Goal: Find specific page/section: Find specific page/section

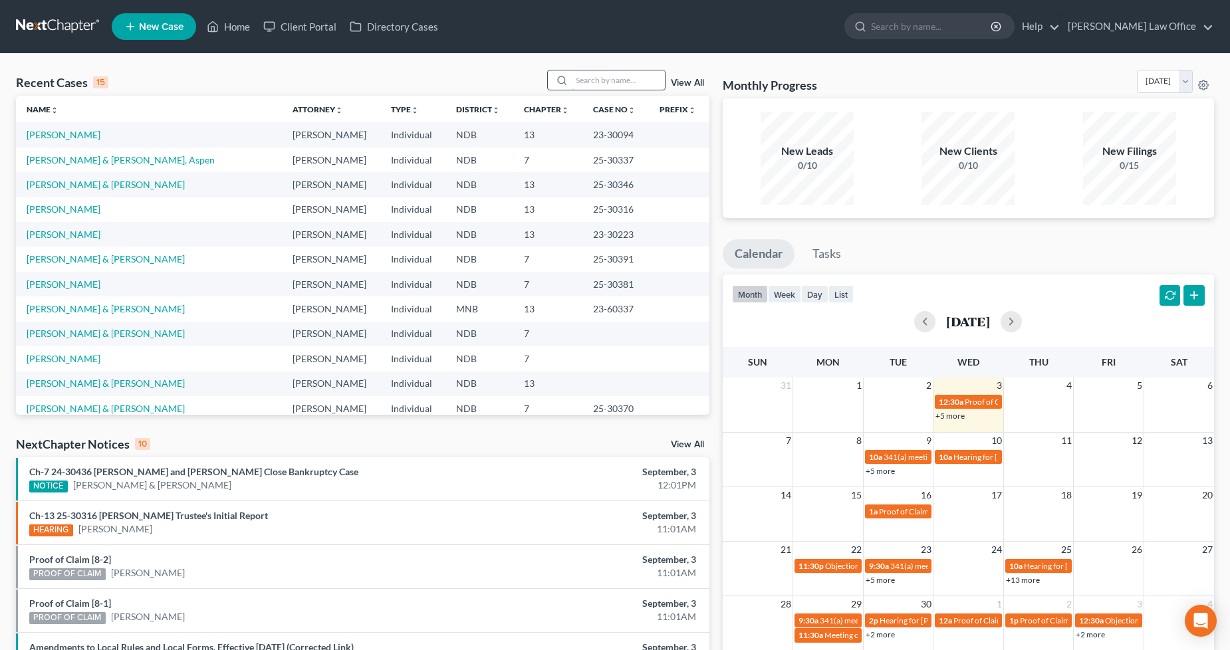
click at [607, 81] on input "search" at bounding box center [618, 79] width 93 height 19
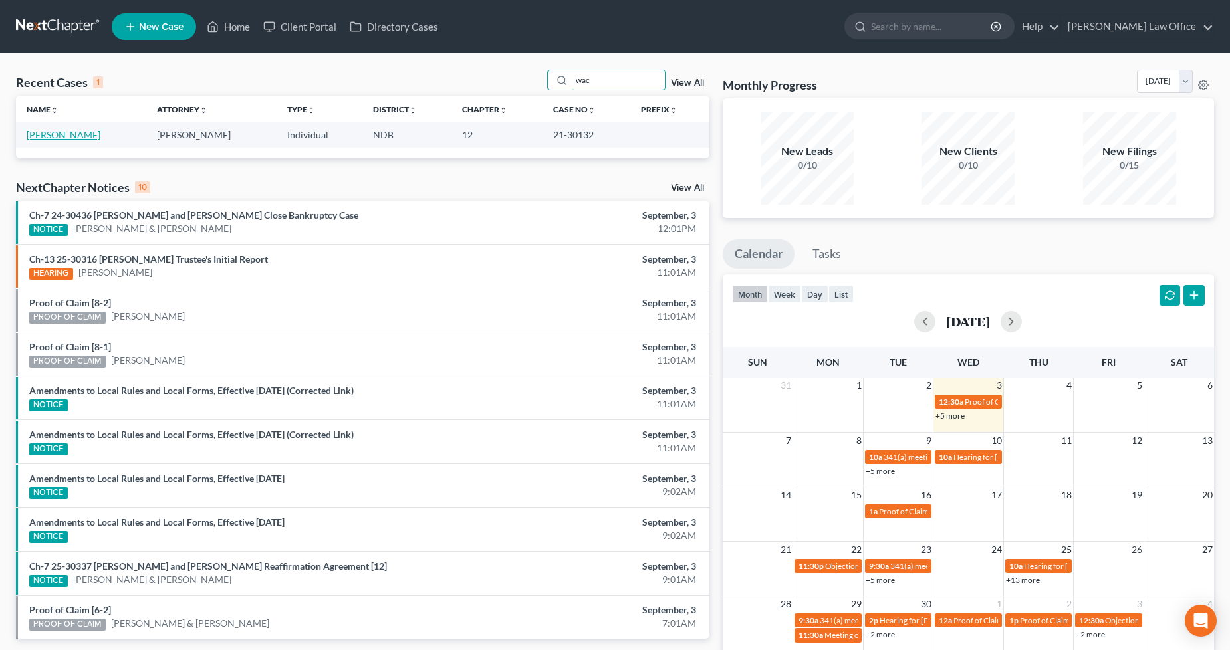
type input "wac"
click at [77, 131] on link "[PERSON_NAME]" at bounding box center [64, 134] width 74 height 11
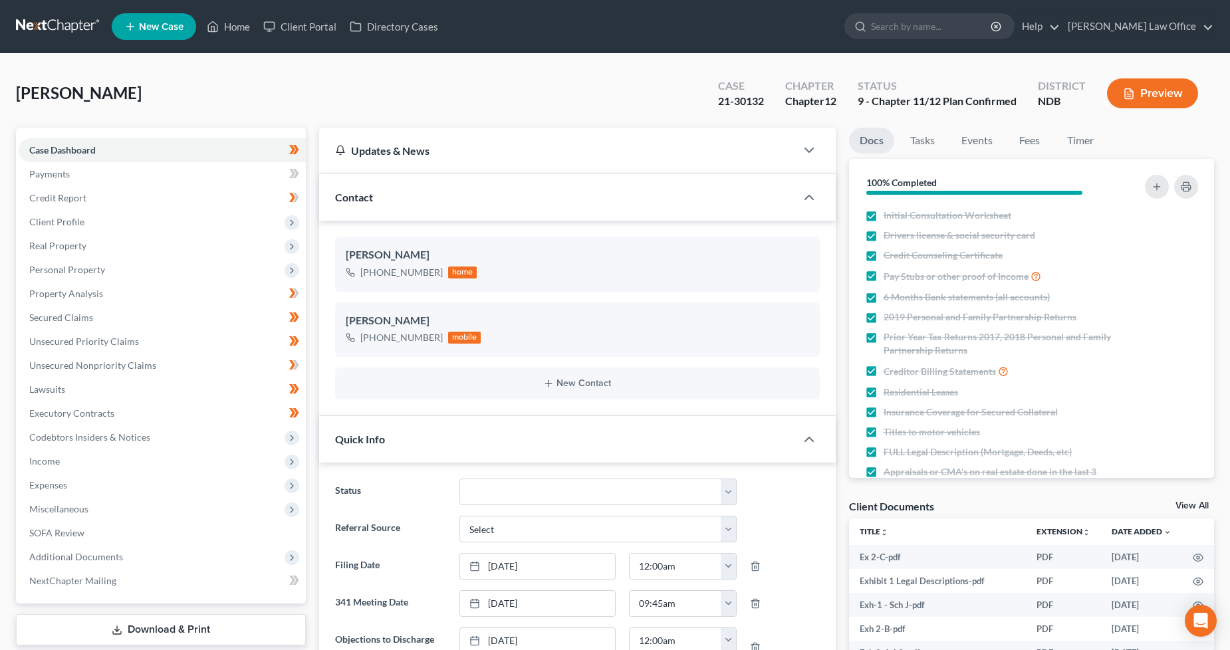
scroll to position [434, 0]
click at [70, 512] on span "Miscellaneous" at bounding box center [58, 508] width 59 height 11
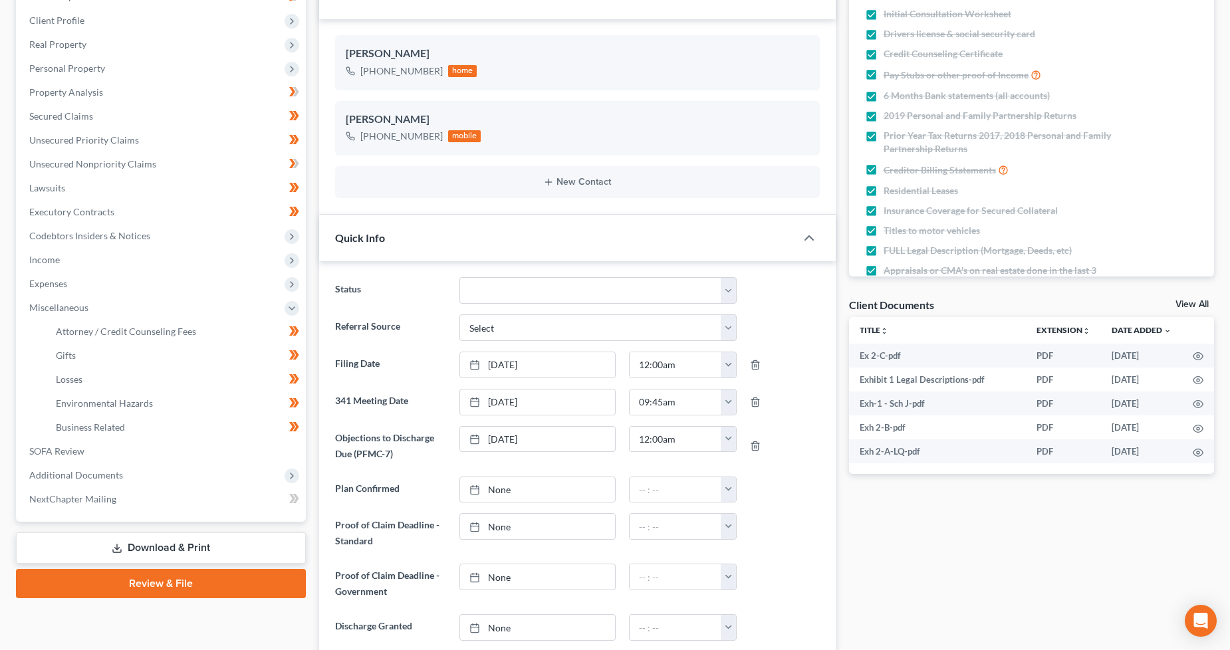
scroll to position [443, 0]
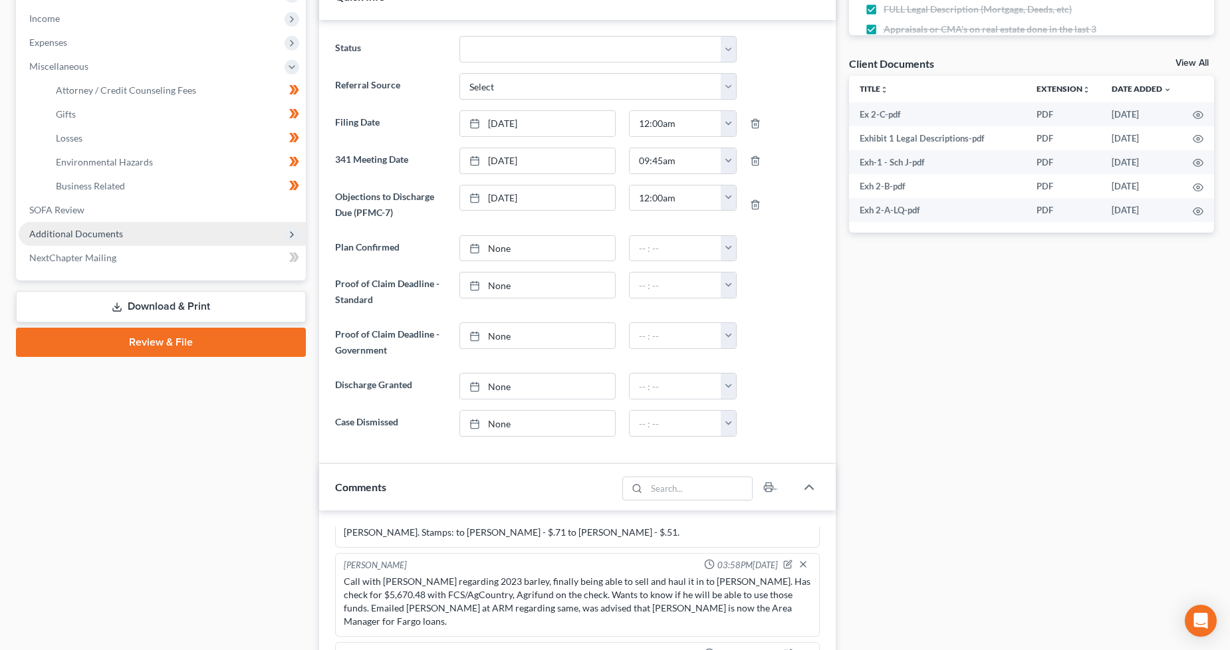
click at [83, 240] on span "Additional Documents" at bounding box center [162, 234] width 287 height 24
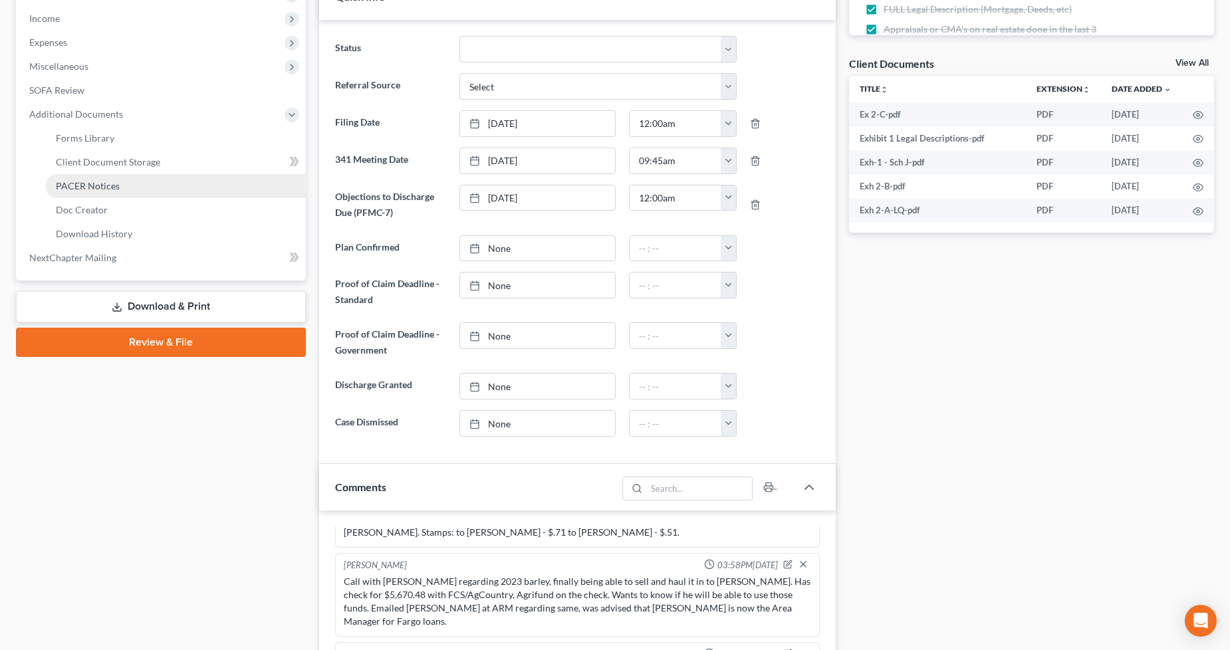
click at [69, 182] on span "PACER Notices" at bounding box center [88, 185] width 64 height 11
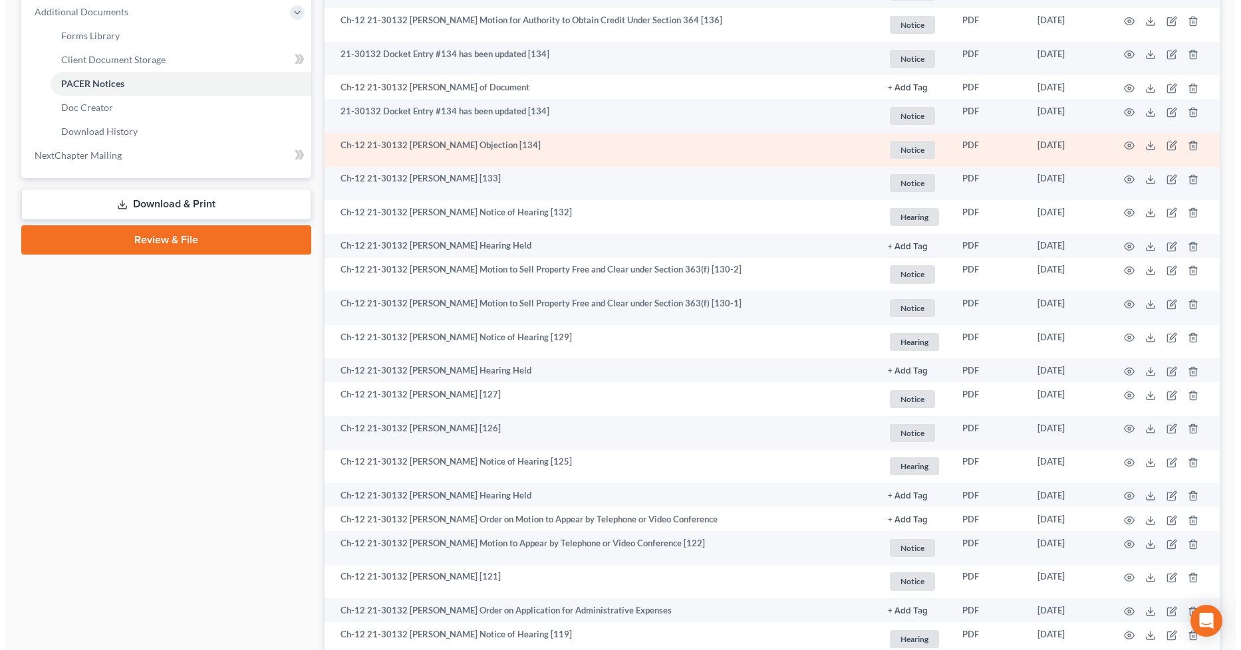
scroll to position [665, 0]
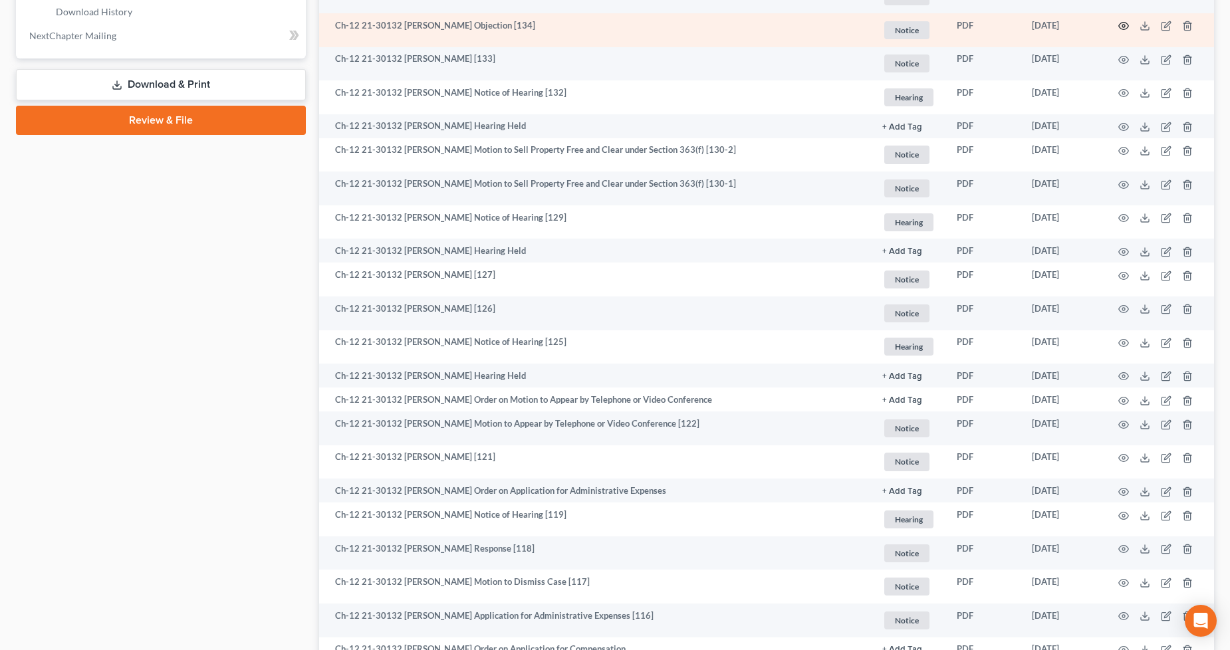
click at [1123, 25] on circle "button" at bounding box center [1124, 26] width 3 height 3
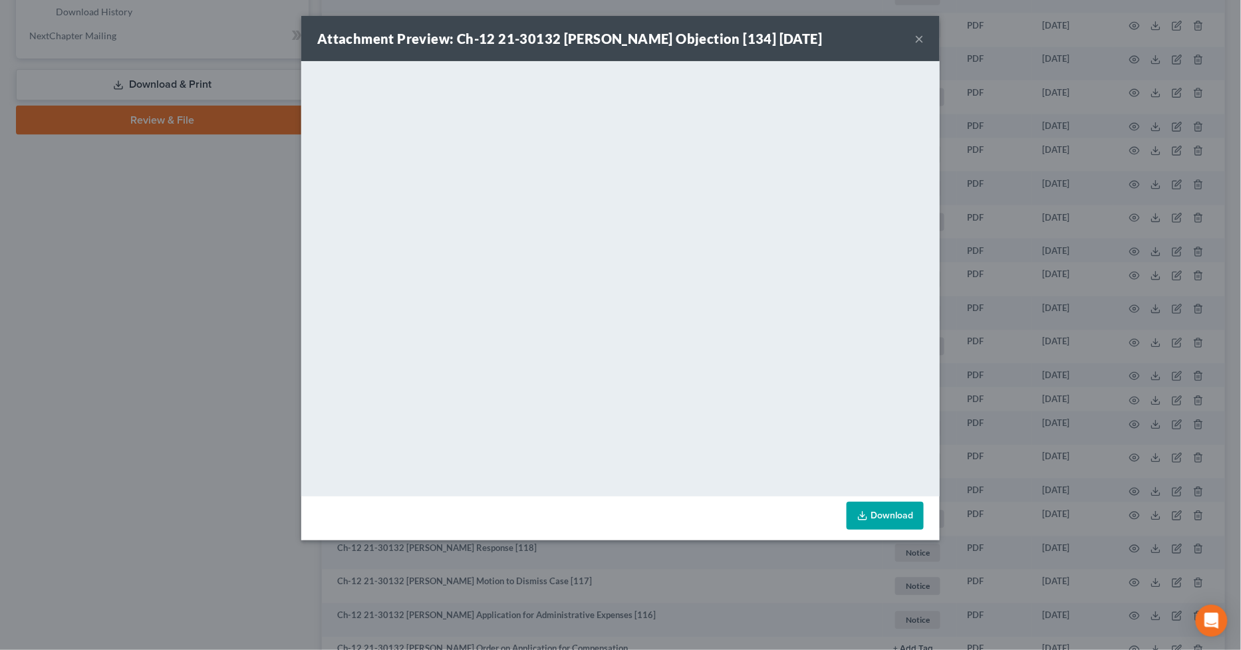
click at [921, 40] on button "×" at bounding box center [918, 39] width 9 height 16
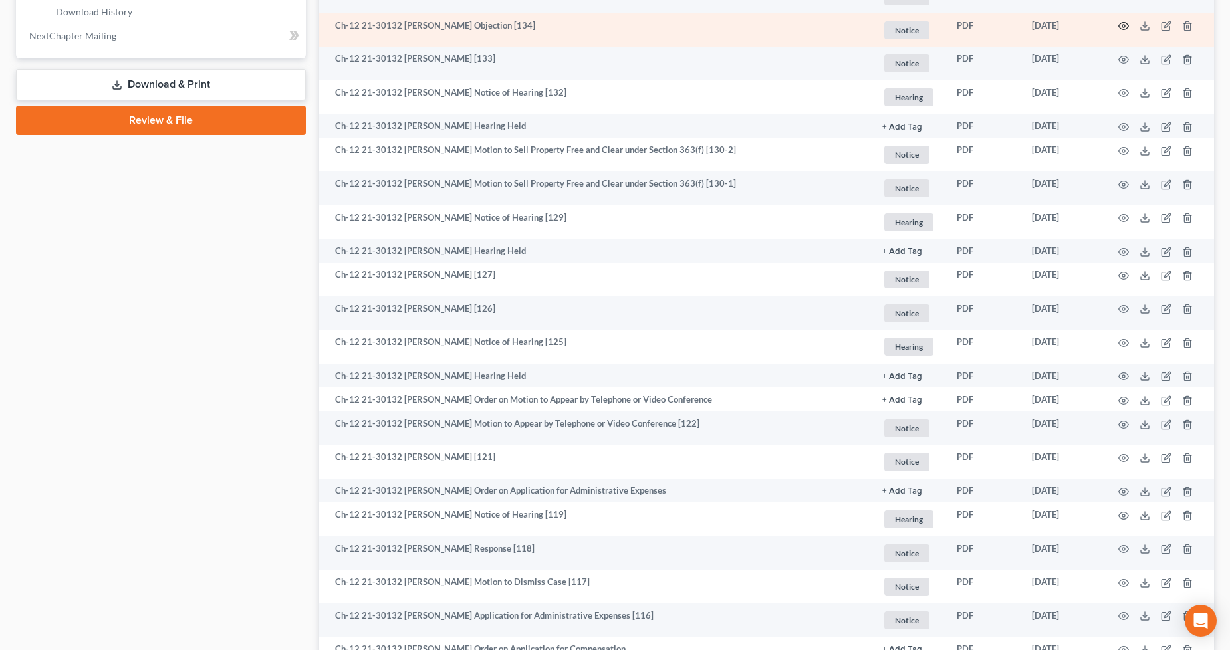
click at [1124, 21] on icon "button" at bounding box center [1124, 26] width 11 height 11
